Goal: Find specific page/section

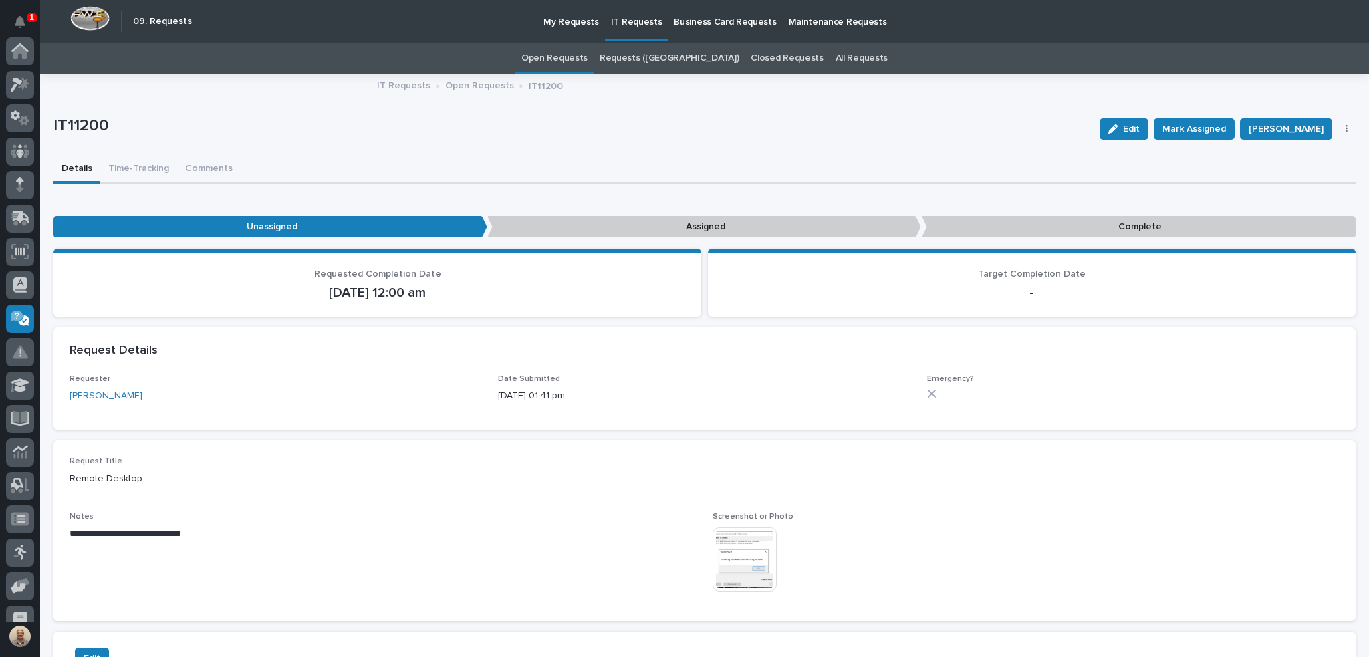
scroll to position [150, 0]
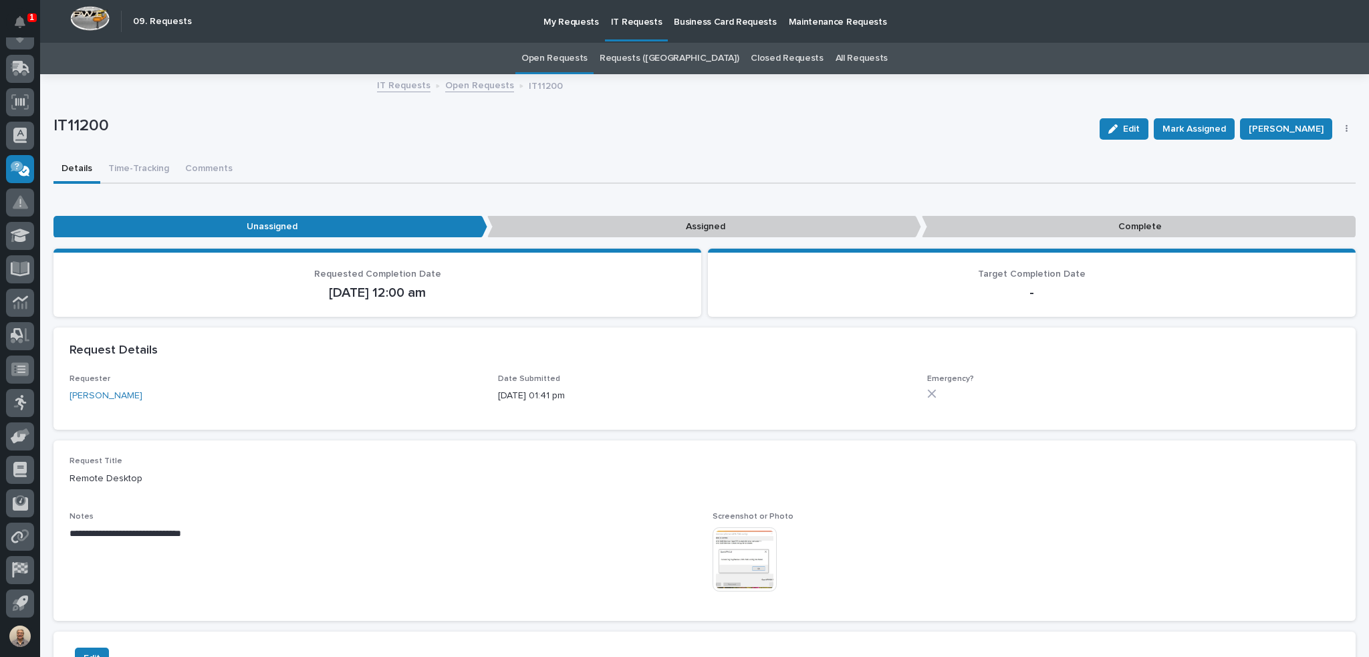
click at [755, 557] on img at bounding box center [745, 559] width 64 height 64
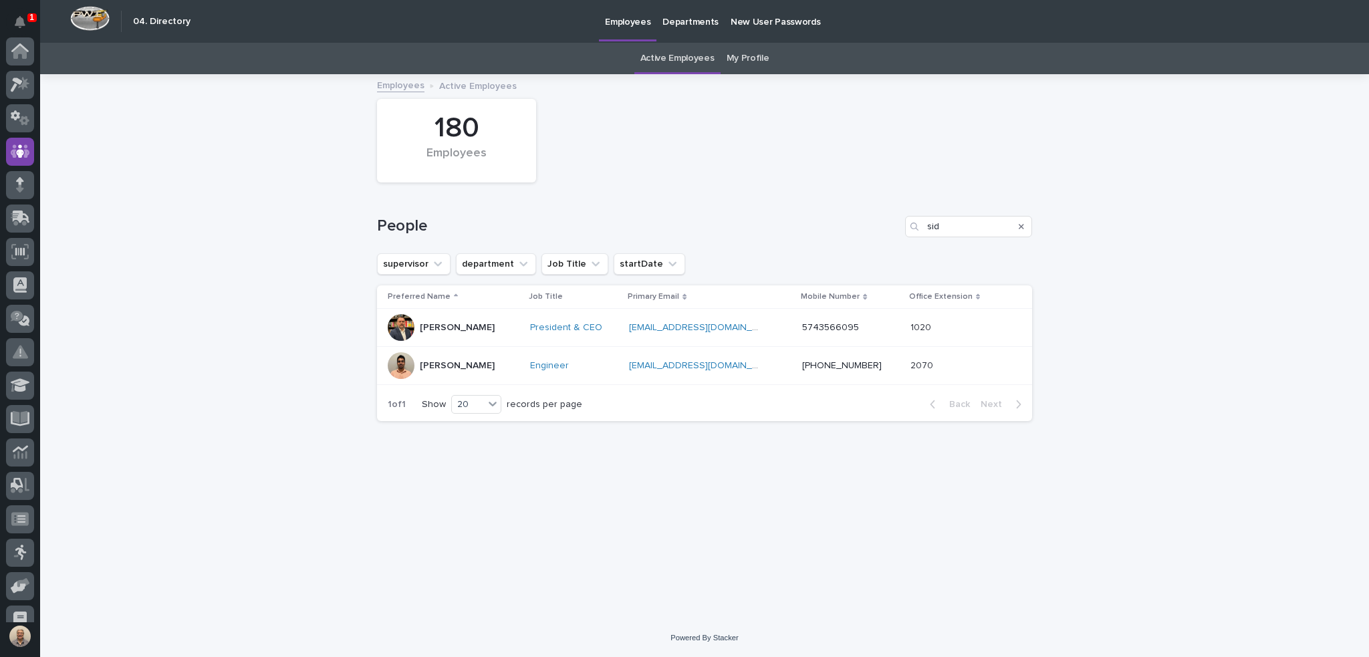
scroll to position [100, 0]
